Goal: Find specific fact: Find specific fact

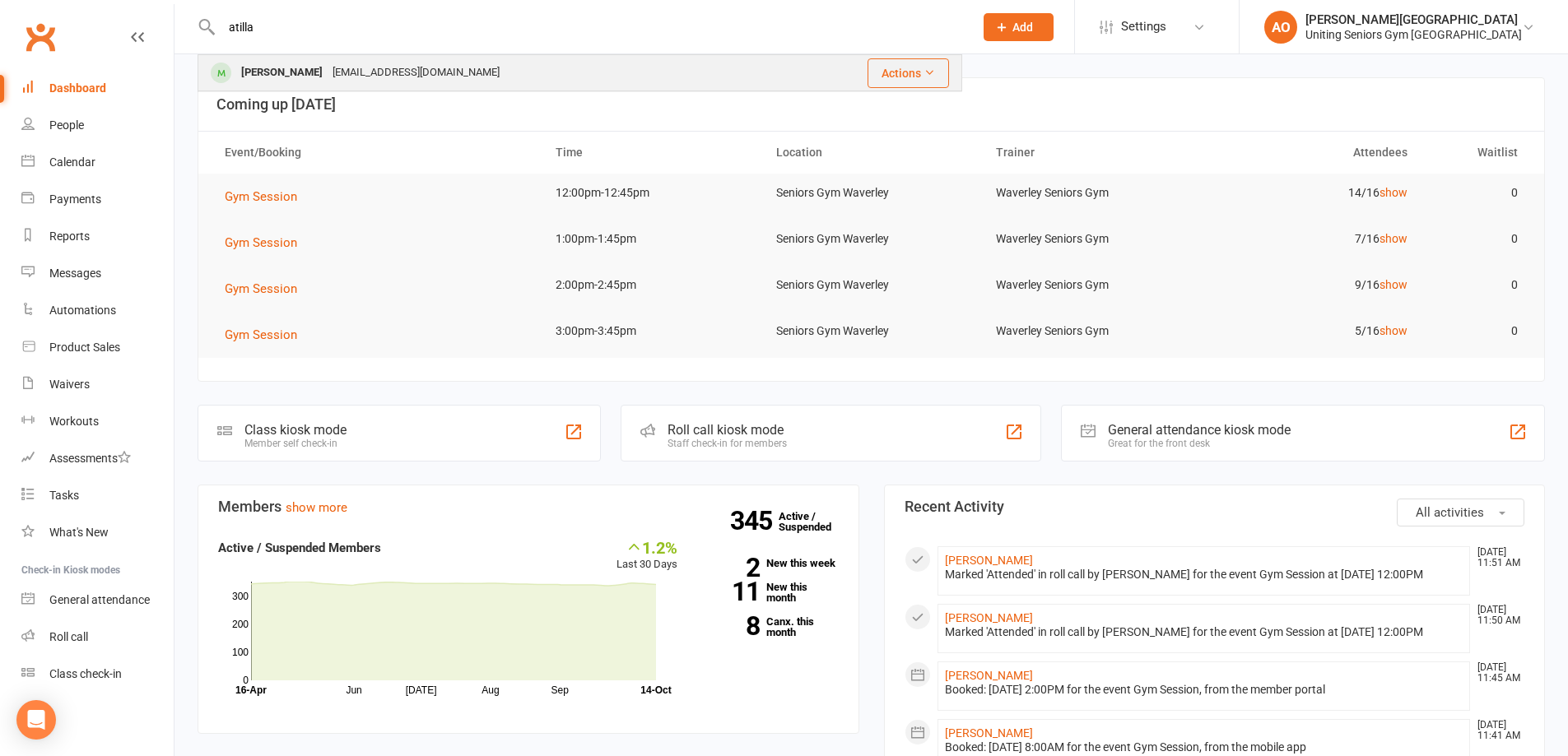
type input "atilla"
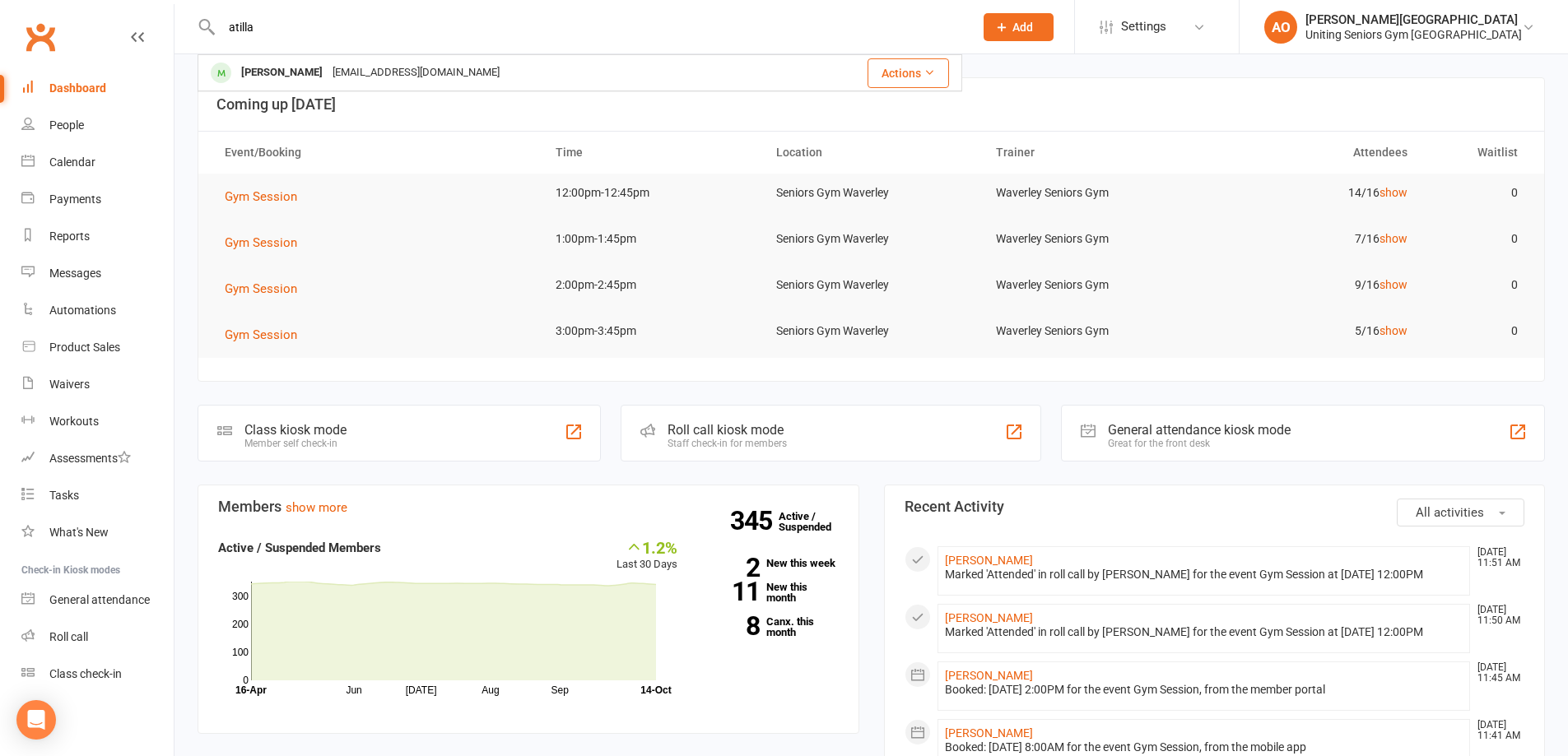
click at [287, 70] on div "[PERSON_NAME]" at bounding box center [282, 73] width 92 height 24
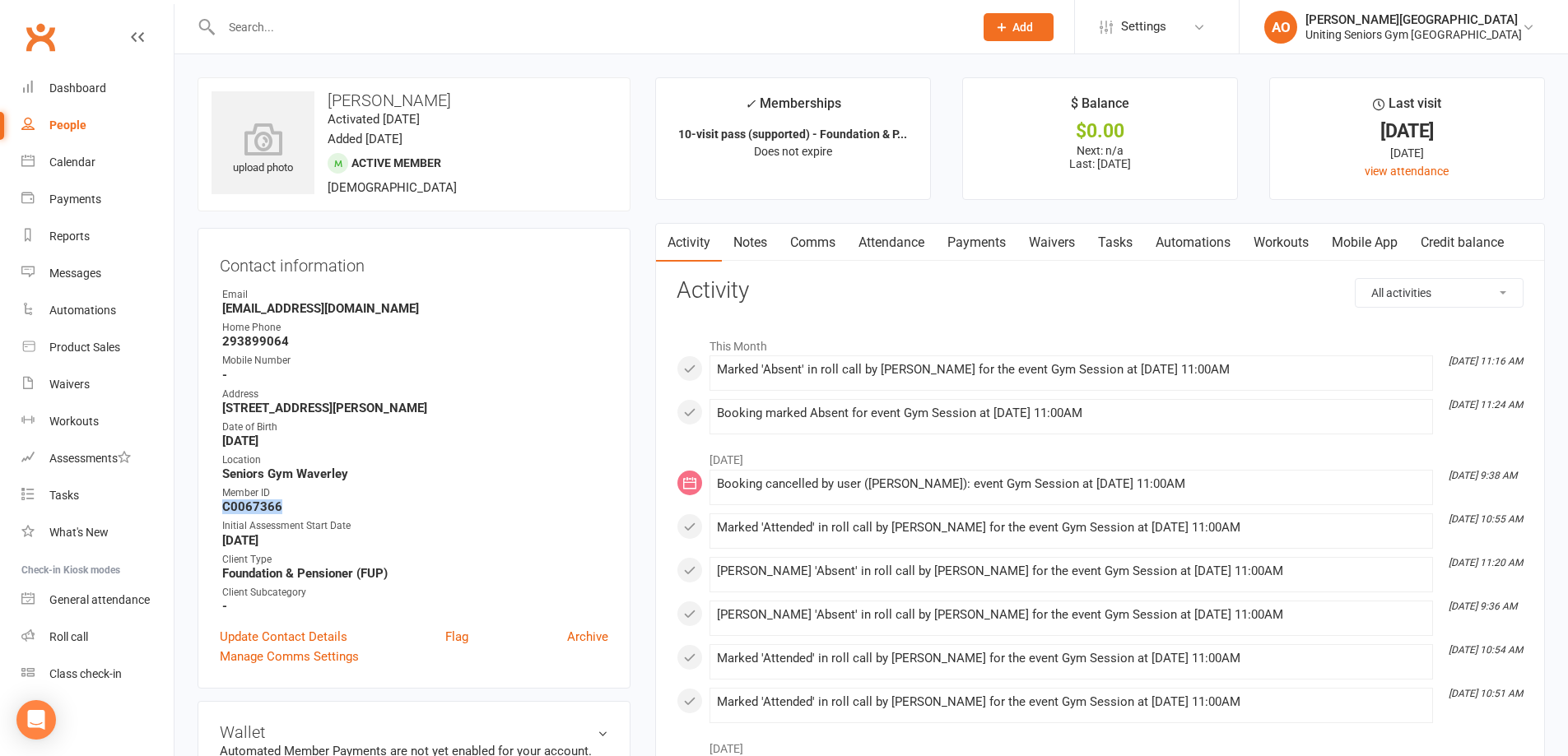
drag, startPoint x: 281, startPoint y: 507, endPoint x: 218, endPoint y: 509, distance: 63.0
click at [218, 509] on div "Contact information Owner Email [EMAIL_ADDRESS][DOMAIN_NAME] Home Phone [PHONE_…" at bounding box center [414, 458] width 433 height 461
copy strong "C0067366"
drag, startPoint x: 330, startPoint y: 99, endPoint x: 453, endPoint y: 102, distance: 123.0
click at [453, 102] on h3 "[PERSON_NAME]" at bounding box center [414, 101] width 405 height 18
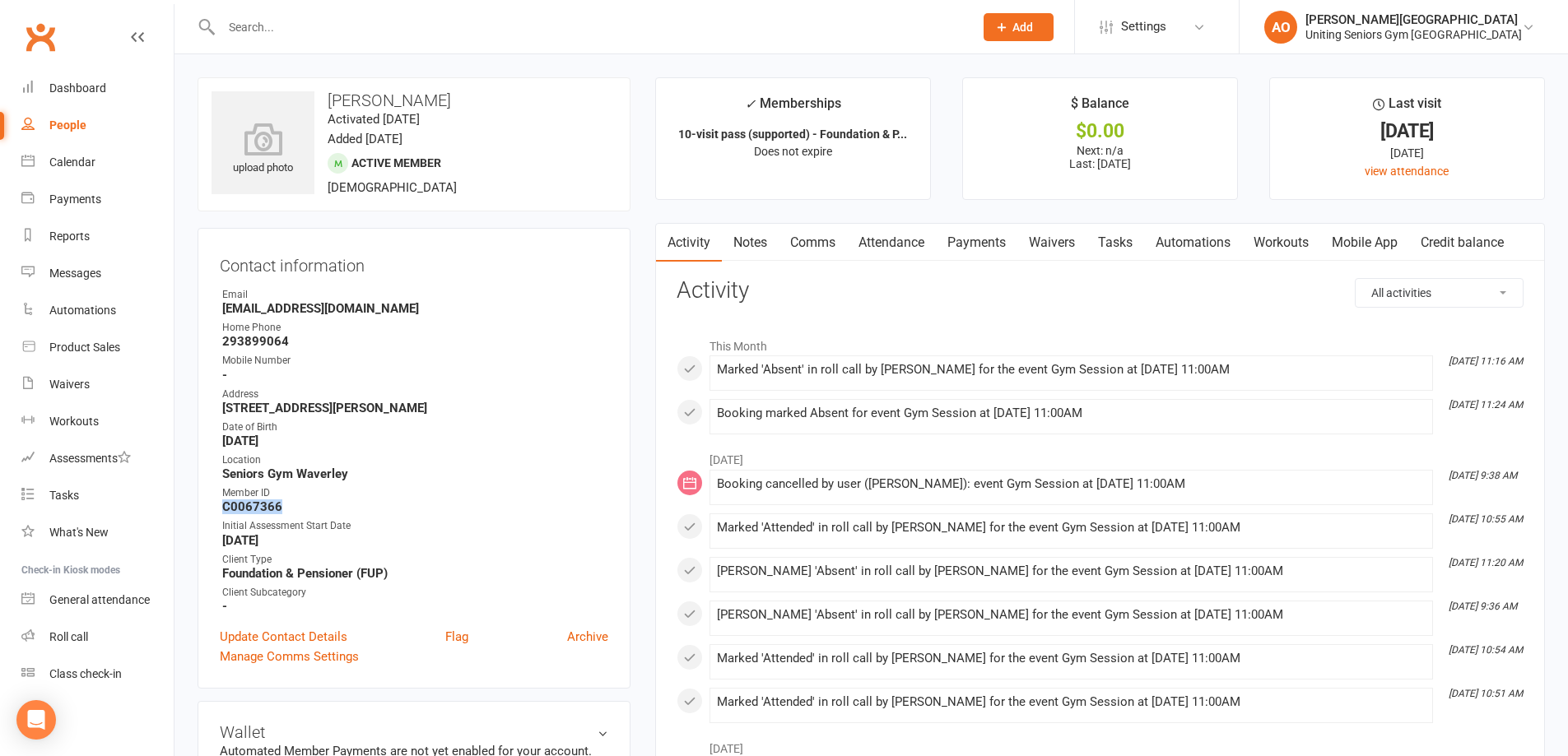
copy h3 "[PERSON_NAME]"
